Goal: Information Seeking & Learning: Learn about a topic

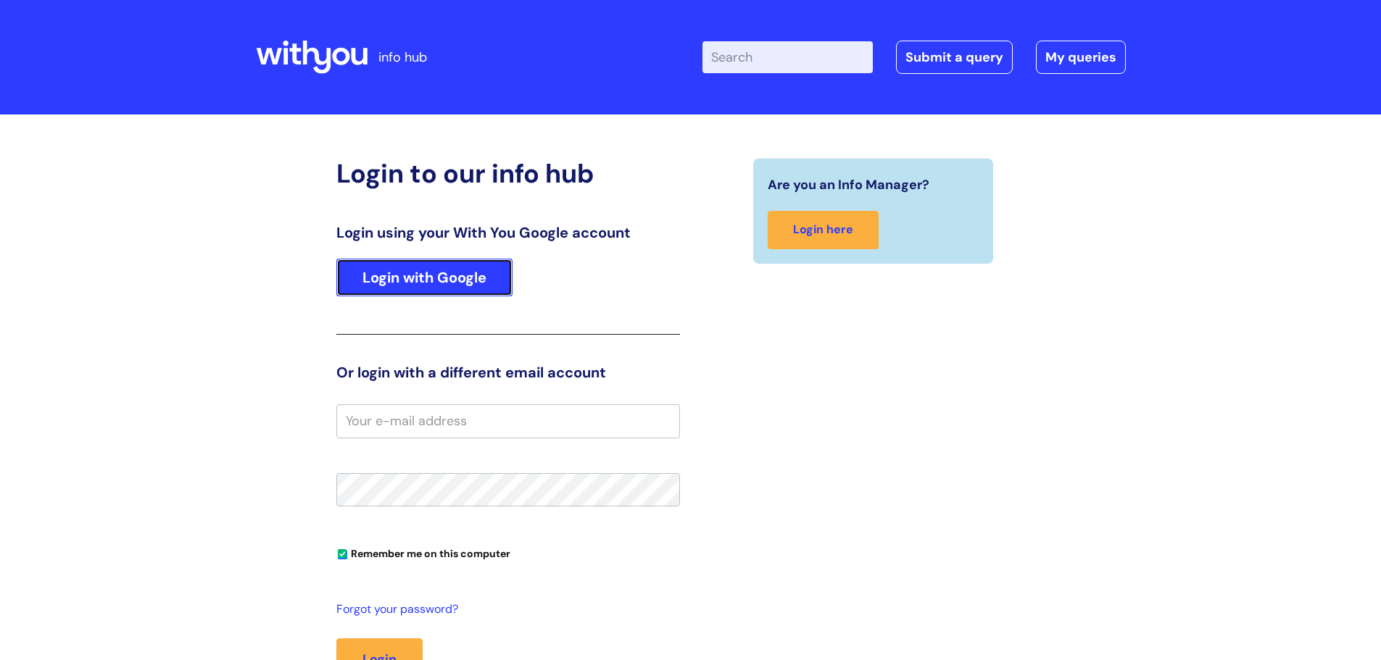
click at [436, 283] on link "Login with Google" at bounding box center [424, 278] width 176 height 38
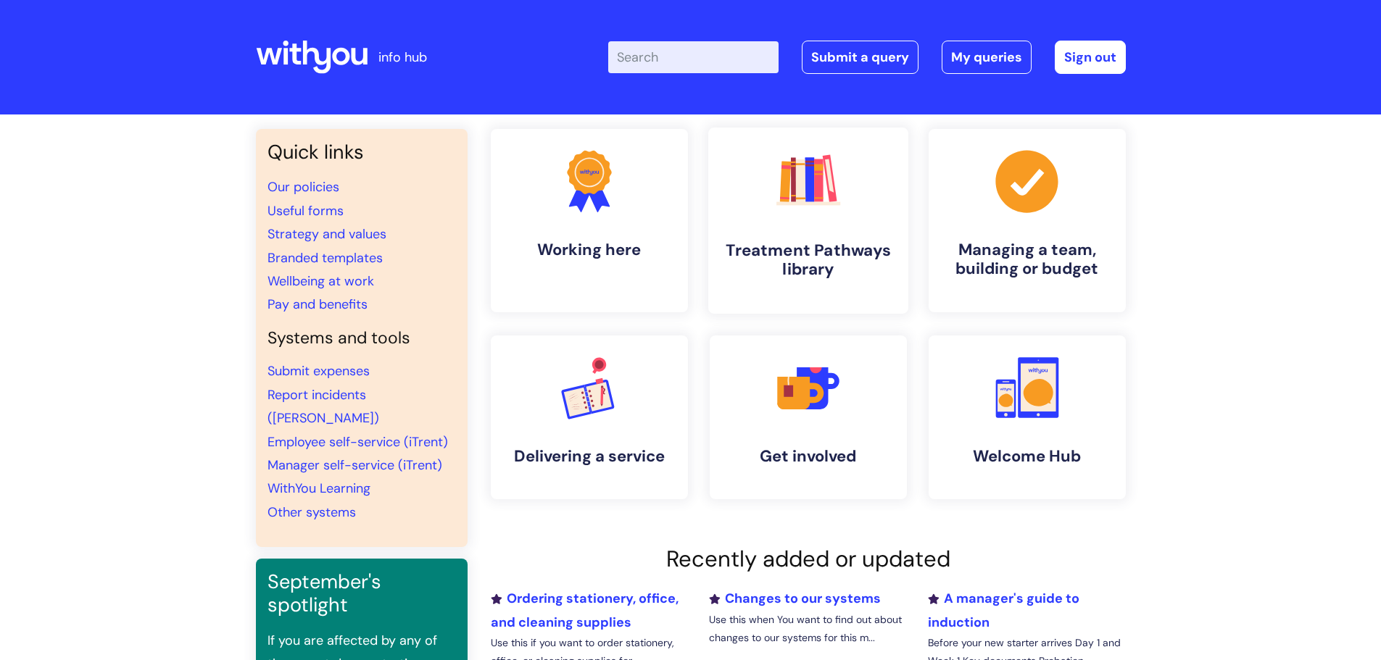
click at [789, 258] on h4 "Treatment Pathways library" at bounding box center [808, 260] width 177 height 39
